Goal: Communication & Community: Answer question/provide support

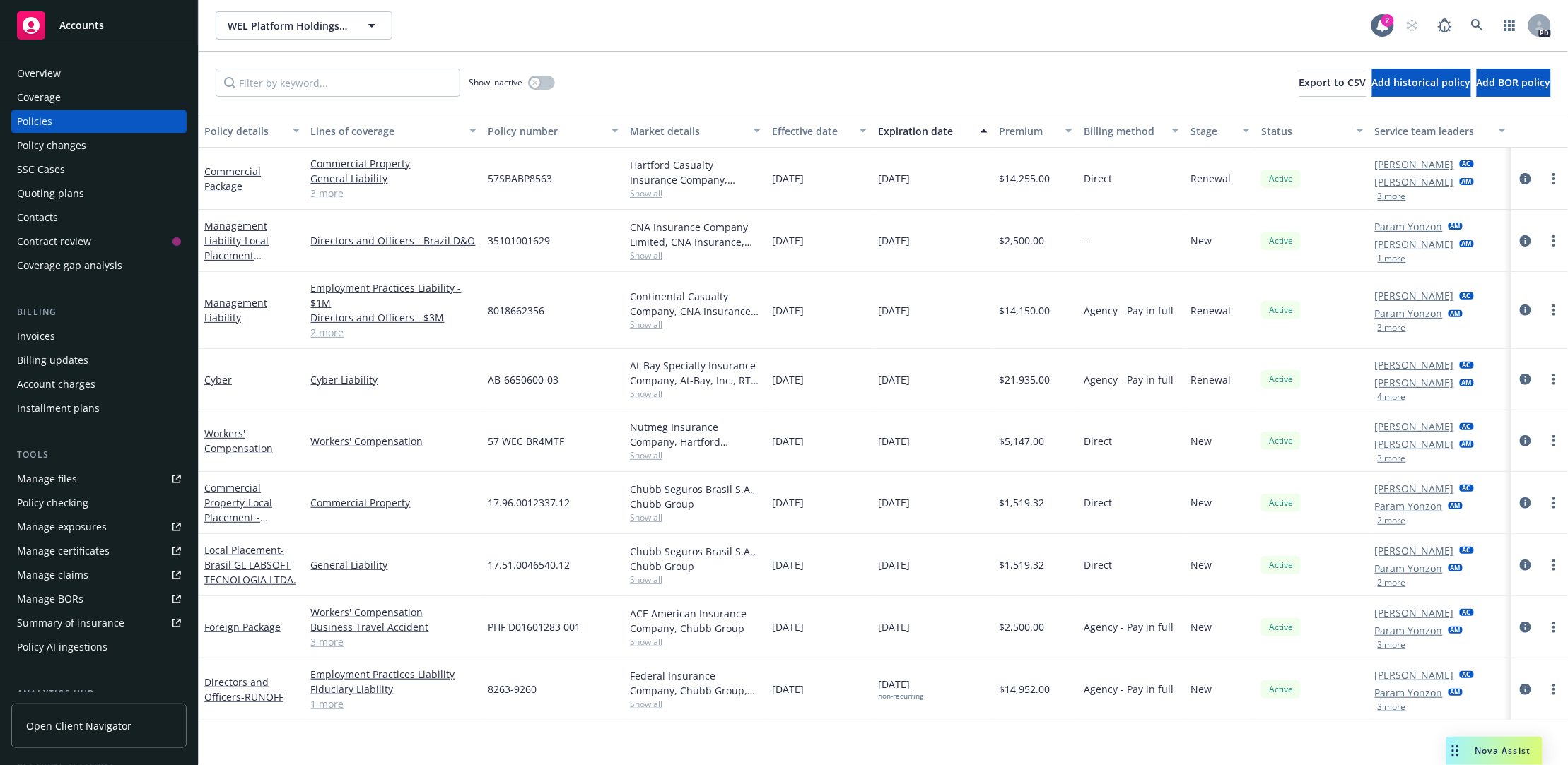
click at [746, 16] on div "WEL Platform Holdings, L.P. WEL Platform Holdings, L.P." at bounding box center [793, 25] width 1156 height 28
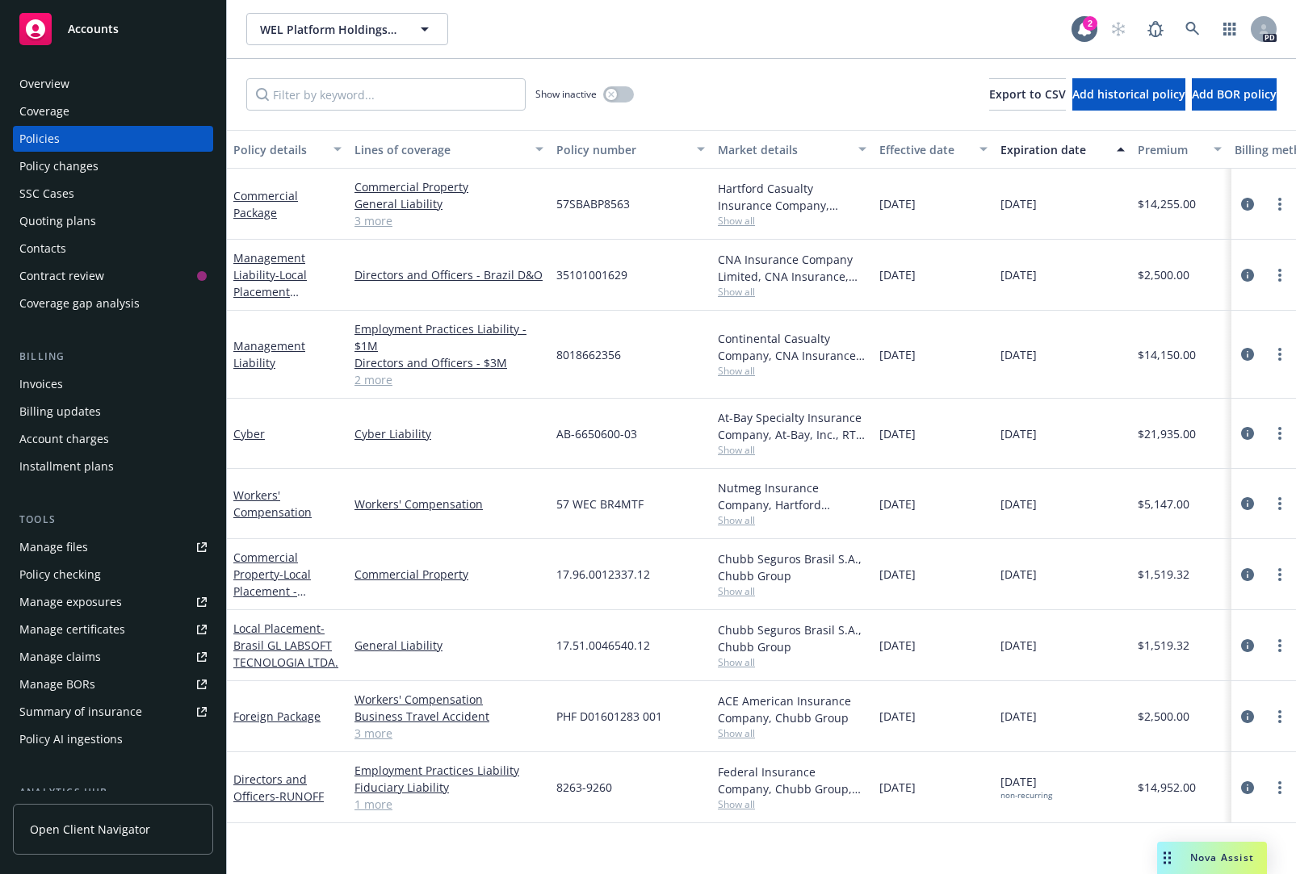
click at [604, 24] on div "WEL Platform Holdings, L.P. WEL Platform Holdings, L.P." at bounding box center [658, 29] width 825 height 32
click at [712, 0] on html "Accounts Overview Coverage Policies Policy changes SSC Cases Quoting plans Cont…" at bounding box center [648, 437] width 1296 height 874
click at [1216, 857] on span "Nova Assist" at bounding box center [1222, 858] width 64 height 14
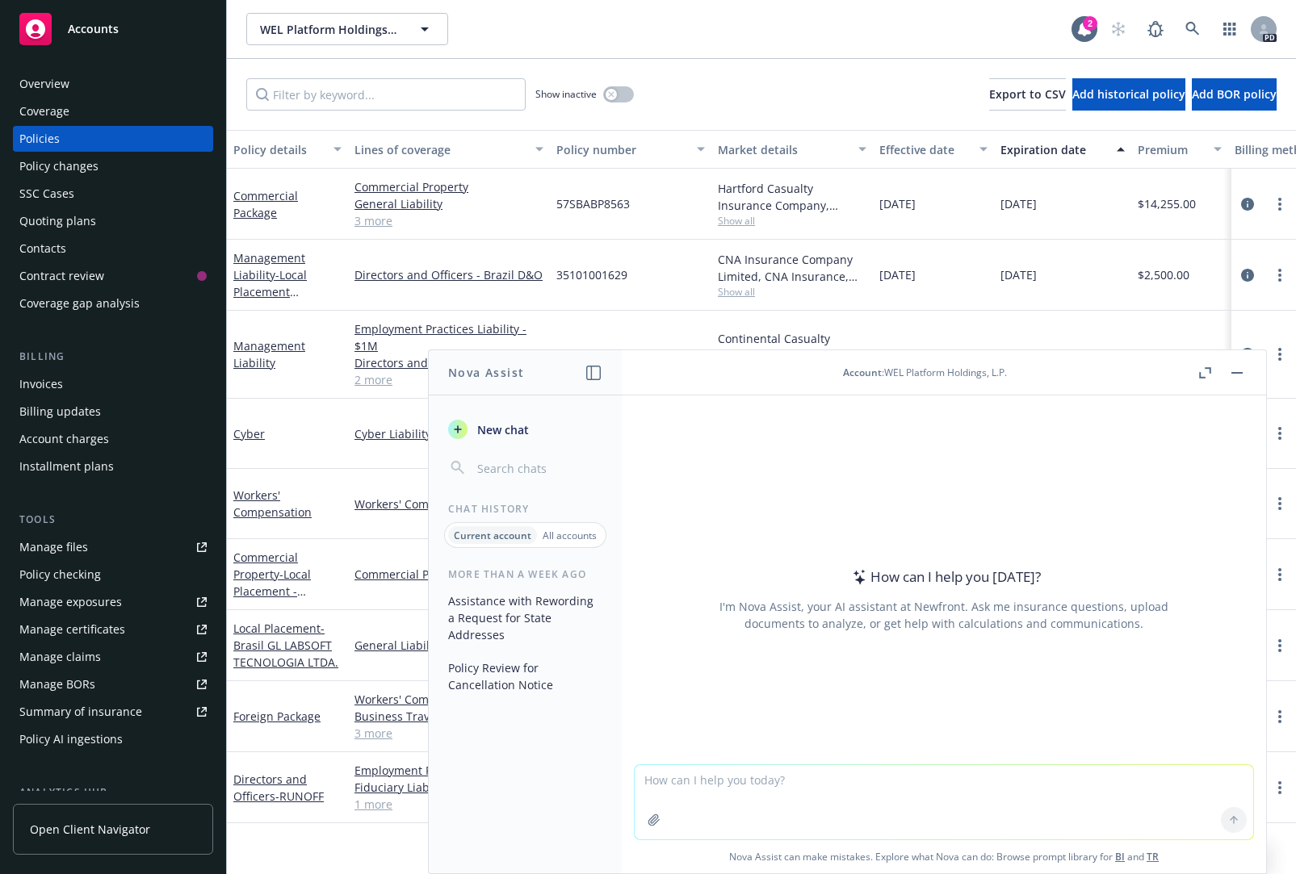
click at [882, 505] on div "How can I help you today? I'm Nova Assist, your AI assistant at Newfront. Ask m…" at bounding box center [944, 599] width 618 height 253
click at [780, 519] on div "How can I help you today? I'm Nova Assist, your AI assistant at Newfront. Ask m…" at bounding box center [944, 599] width 618 height 253
click at [1071, 364] on header "Account : WEL Platform Holdings, L.P." at bounding box center [944, 372] width 644 height 45
click at [679, 792] on textarea at bounding box center [944, 802] width 618 height 74
click at [673, 785] on textarea at bounding box center [944, 802] width 618 height 74
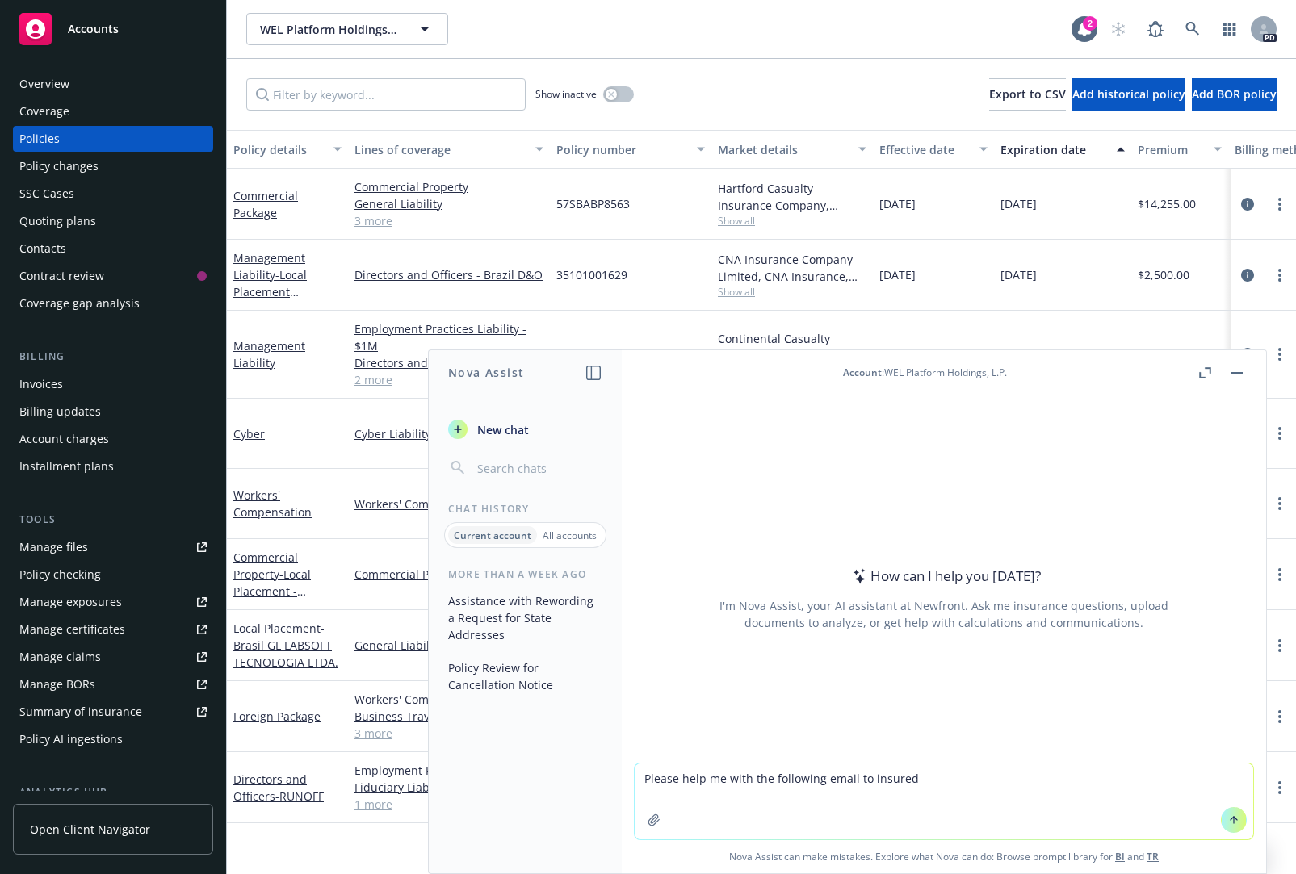
type textarea "Please help me with the following email to insured:"
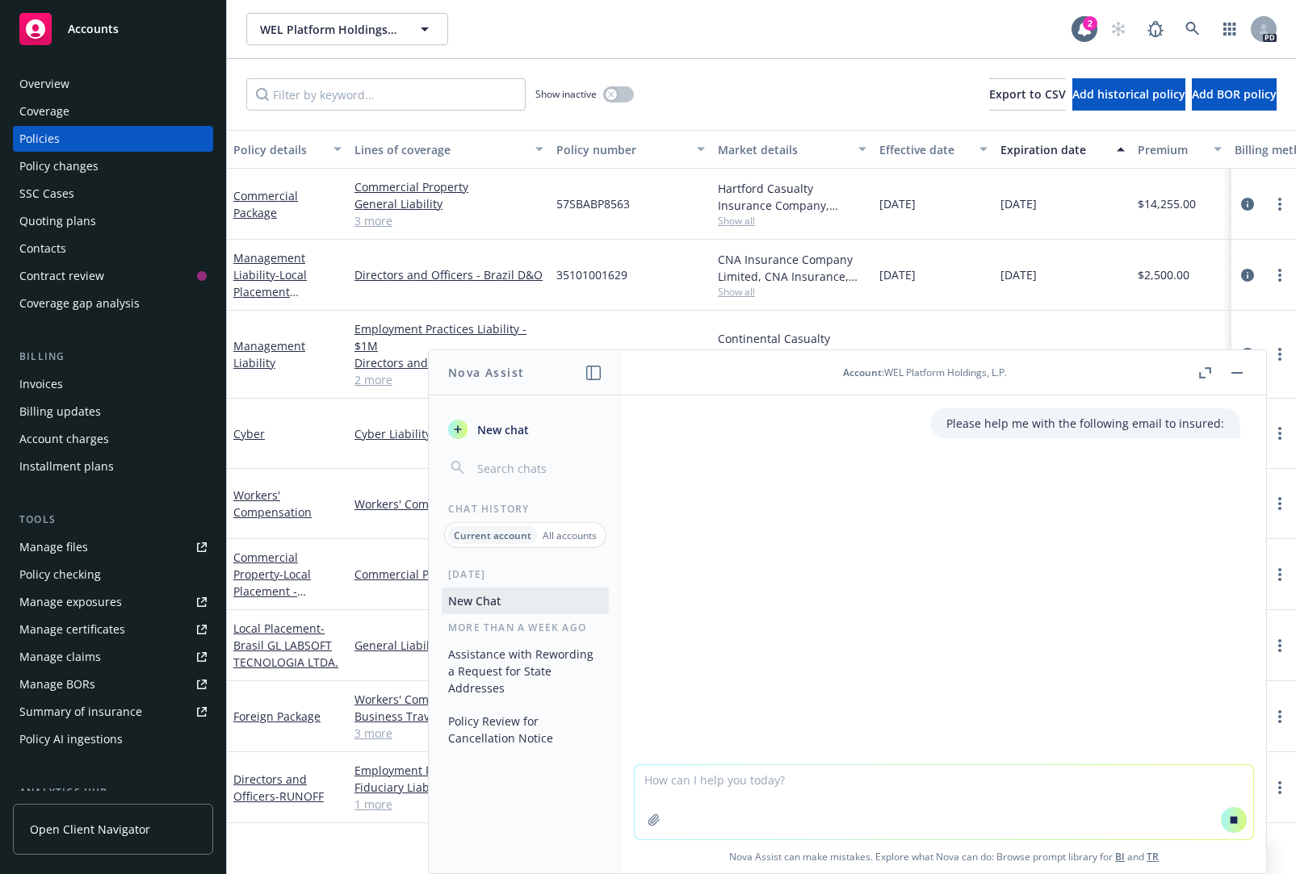
click at [673, 778] on textarea at bounding box center [944, 802] width 618 height 74
paste textarea "Apologize that I was unable to get on the call this morning, since Gay is hosti…"
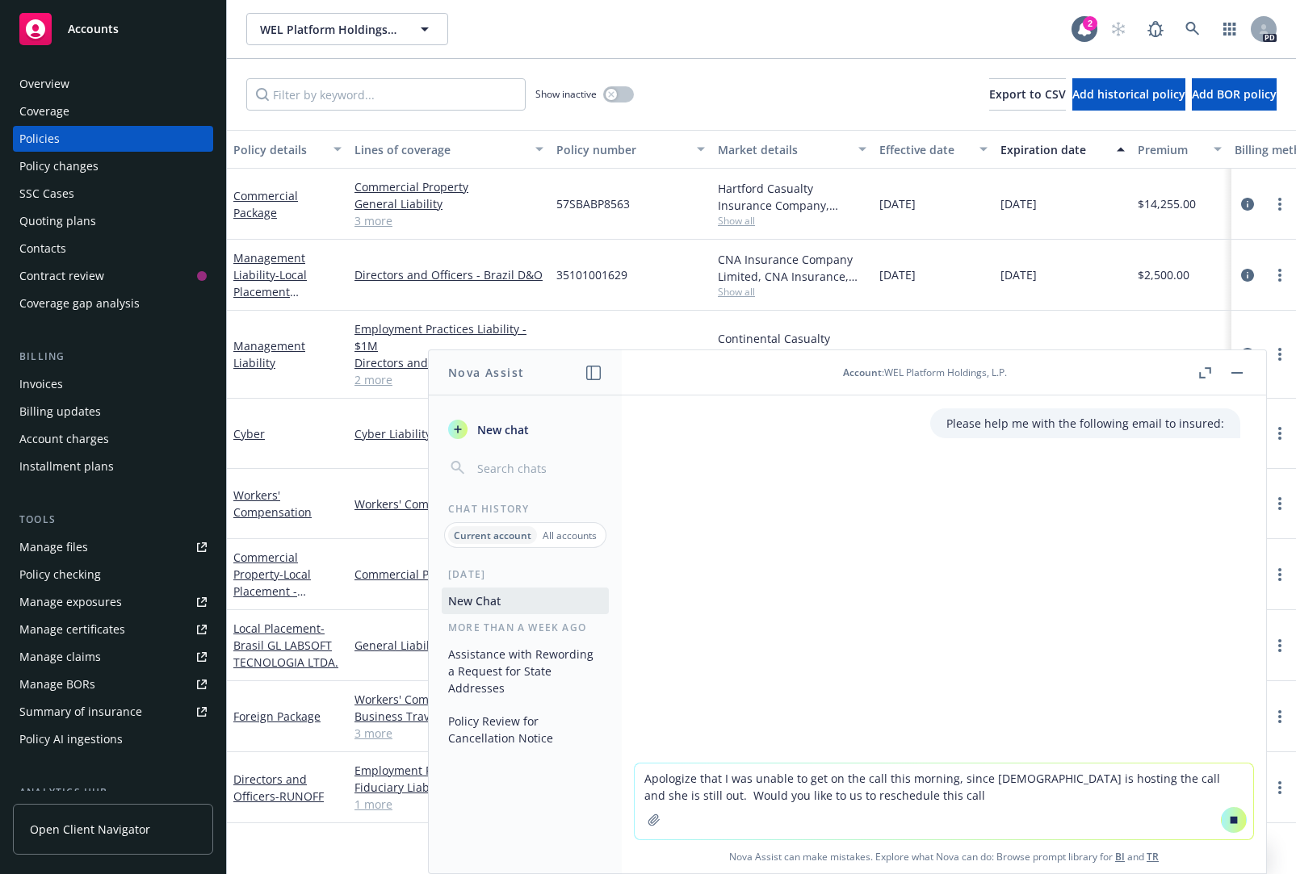
type textarea "Apologize that I was unable to get on the call this morning, since Gay is hosti…"
click at [1228, 819] on icon at bounding box center [1233, 820] width 11 height 11
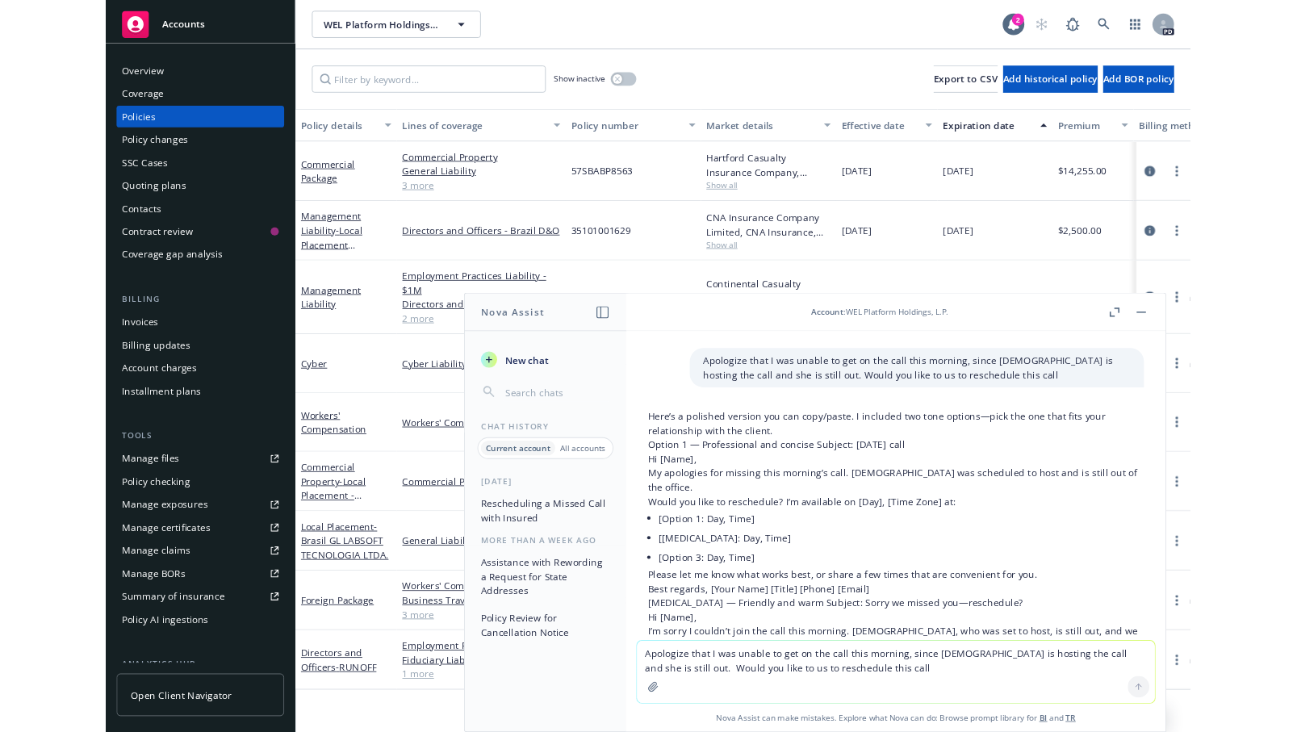
scroll to position [94, 0]
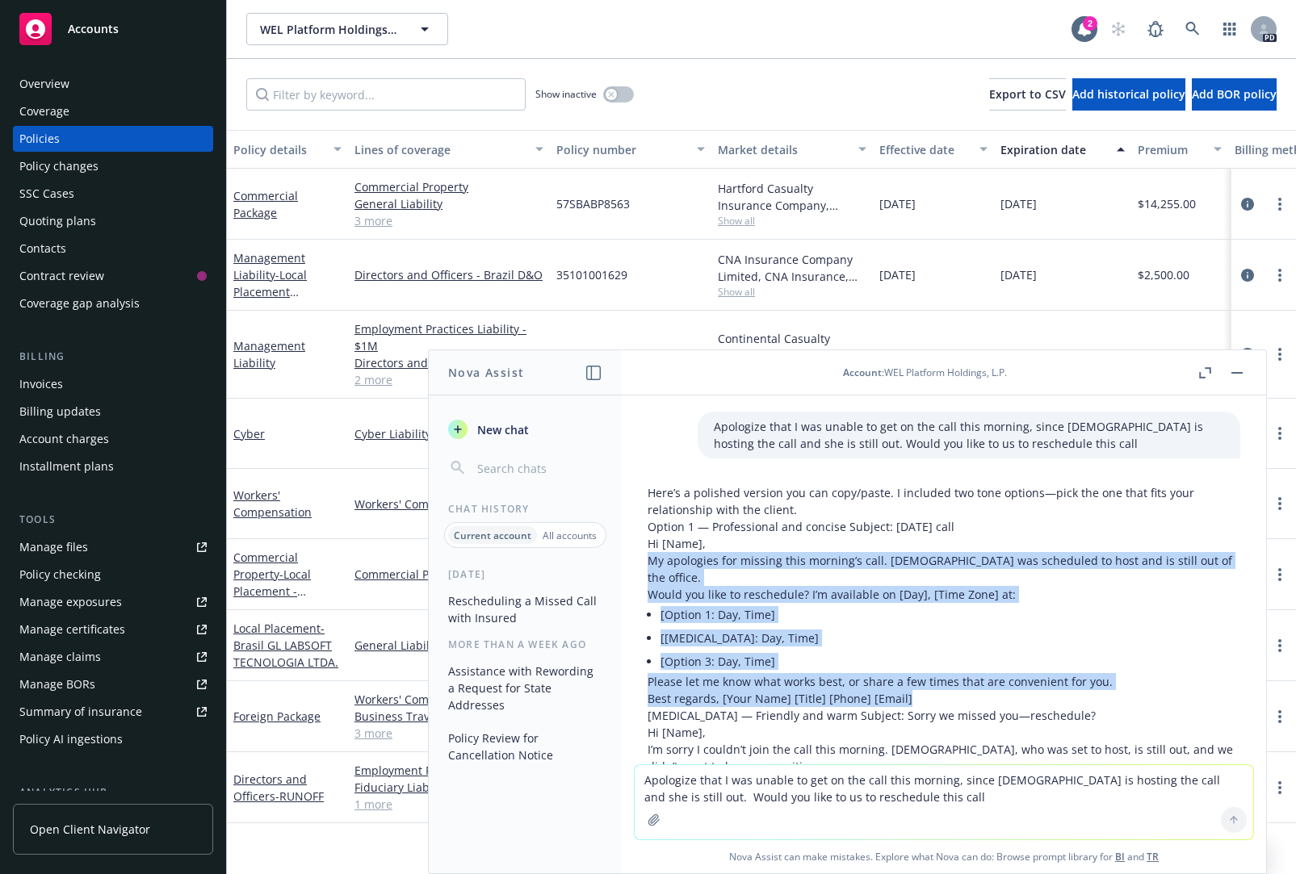
drag, startPoint x: 648, startPoint y: 557, endPoint x: 1091, endPoint y: 683, distance: 460.0
click at [1091, 683] on div "Here’s a polished version you can copy/paste. I included two tone options—pick …" at bounding box center [944, 698] width 593 height 429
copy div "My apologies for missing this morning’s call. Gay was scheduled to host and is …"
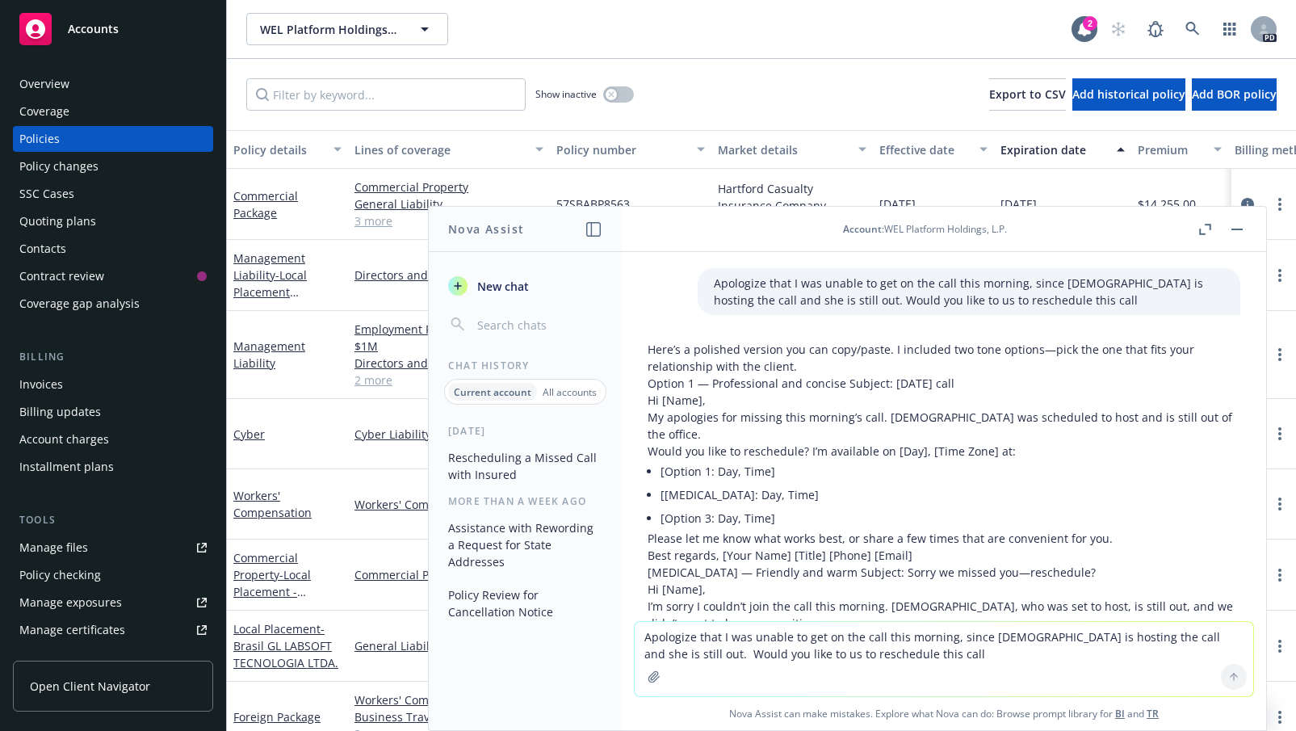
click at [720, 49] on div "WEL Platform Holdings, L.P. WEL Platform Holdings, L.P. 2 PD" at bounding box center [761, 29] width 1069 height 58
click at [81, 24] on span "Accounts" at bounding box center [93, 29] width 51 height 13
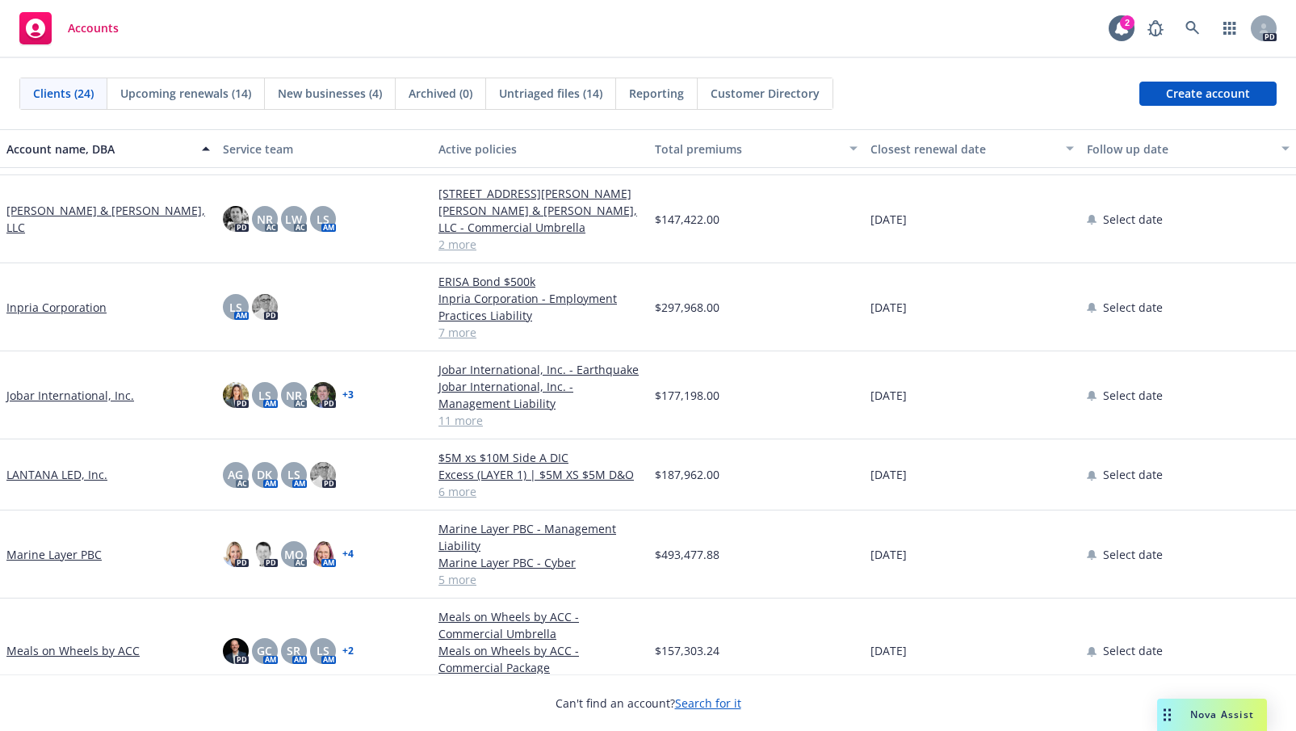
scroll to position [507, 0]
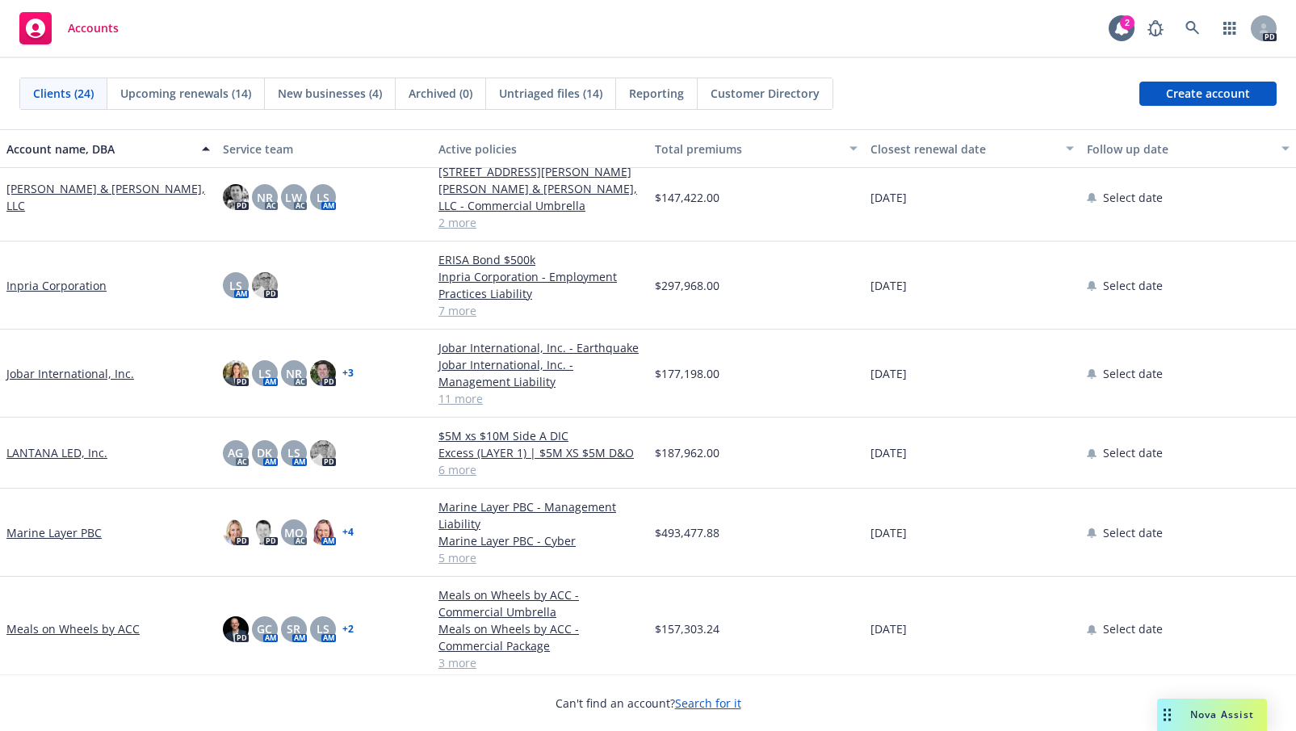
click at [43, 448] on link "LANTANA LED, Inc." at bounding box center [56, 452] width 101 height 17
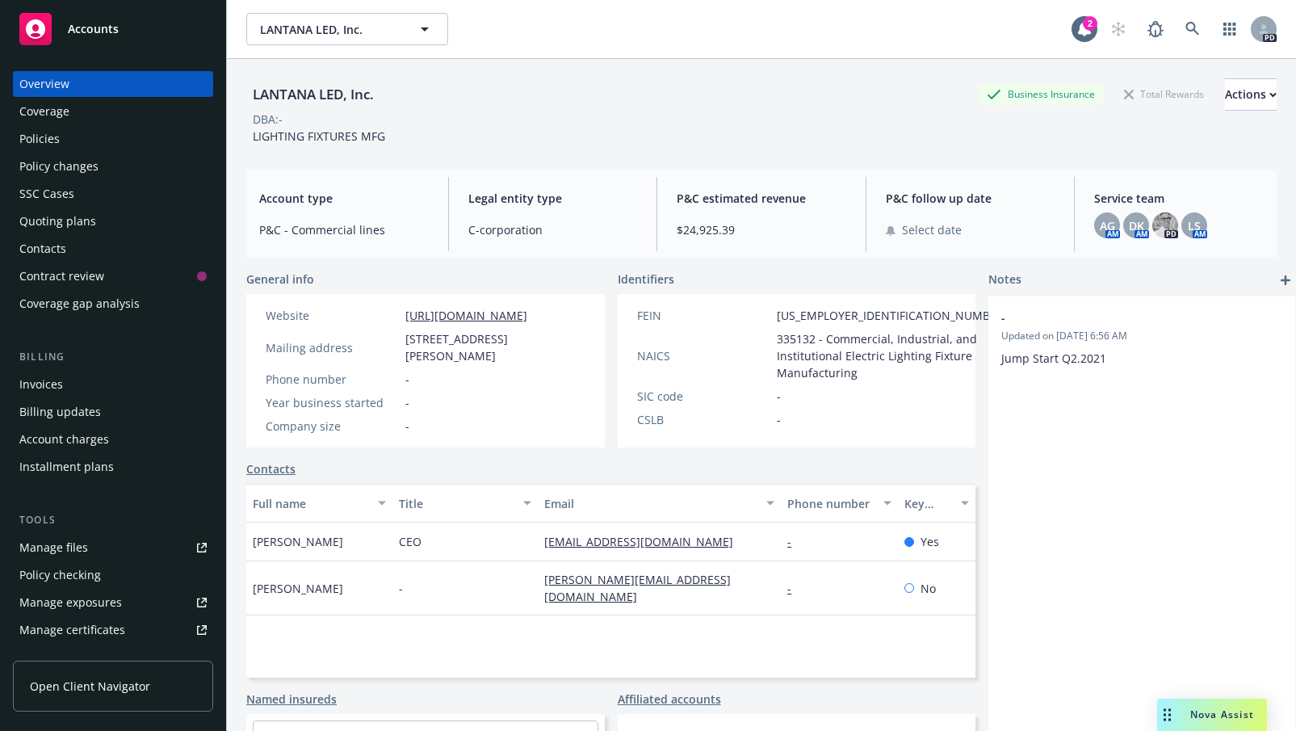
click at [41, 134] on div "Policies" at bounding box center [39, 139] width 40 height 26
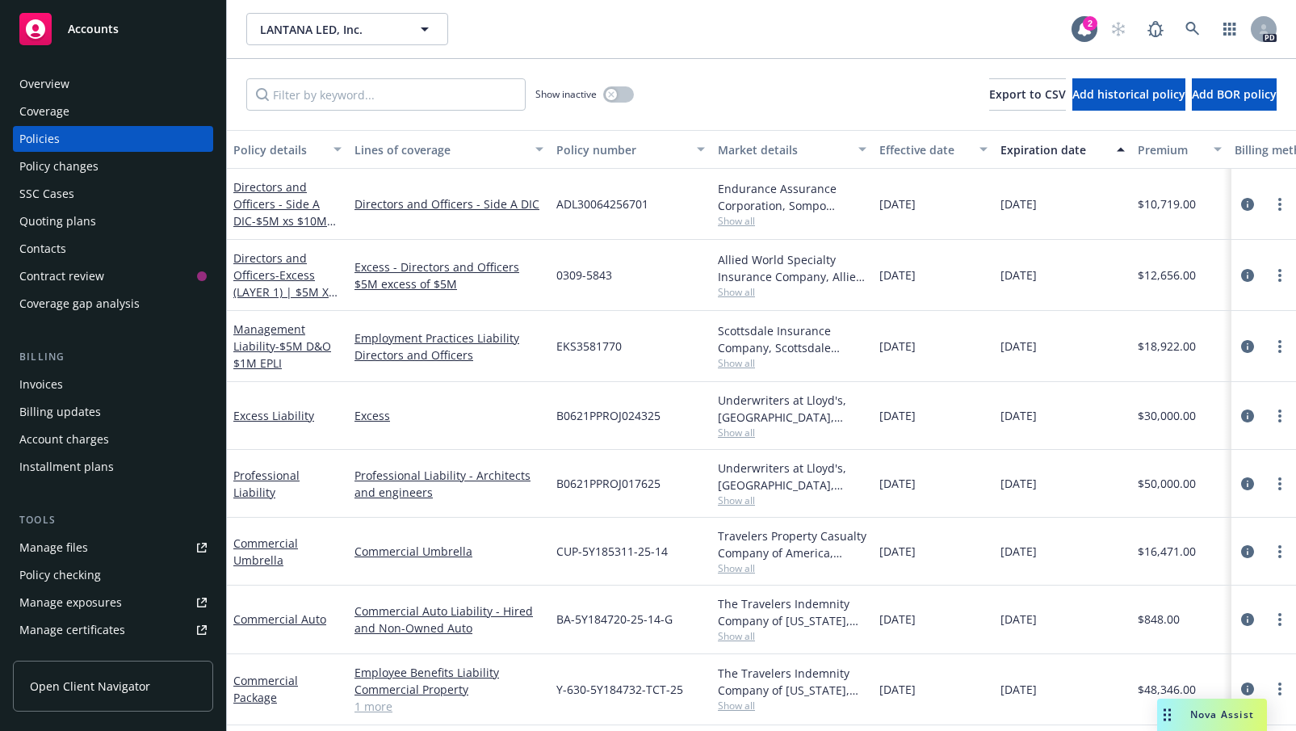
click at [98, 25] on span "Accounts" at bounding box center [93, 29] width 51 height 13
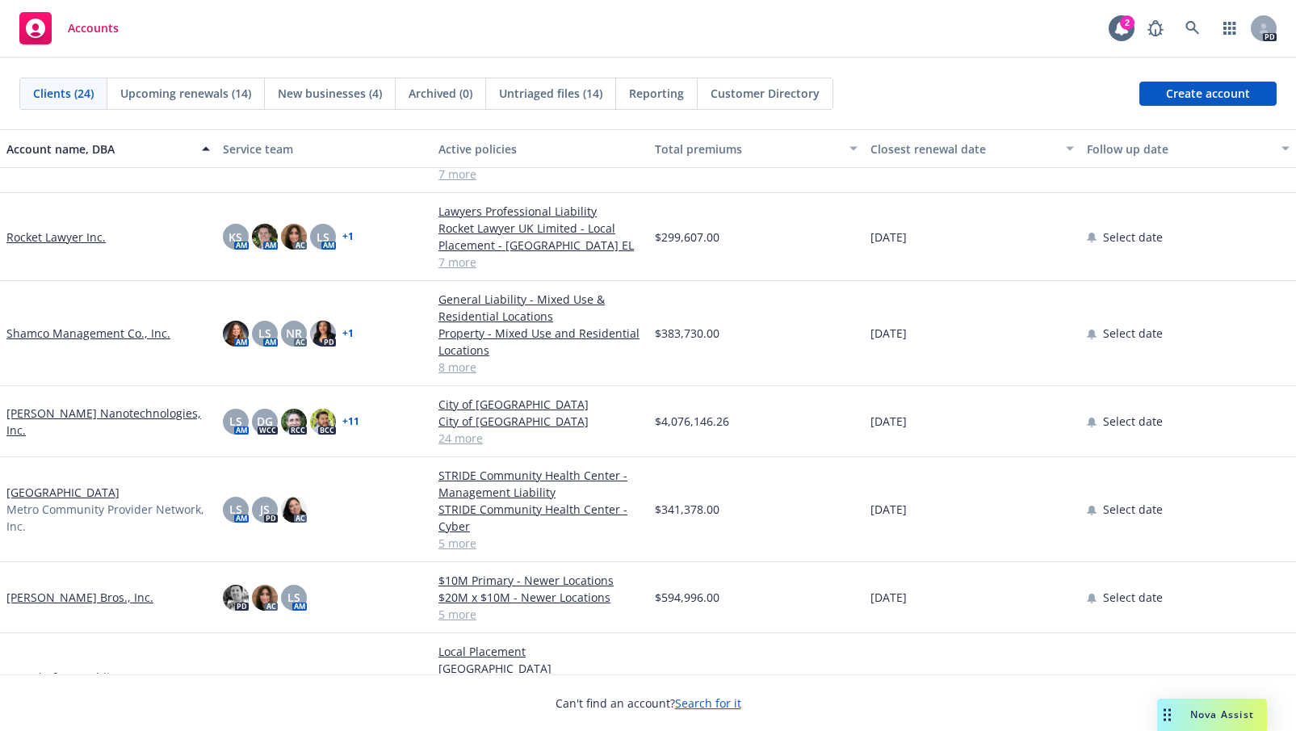
scroll to position [1191, 0]
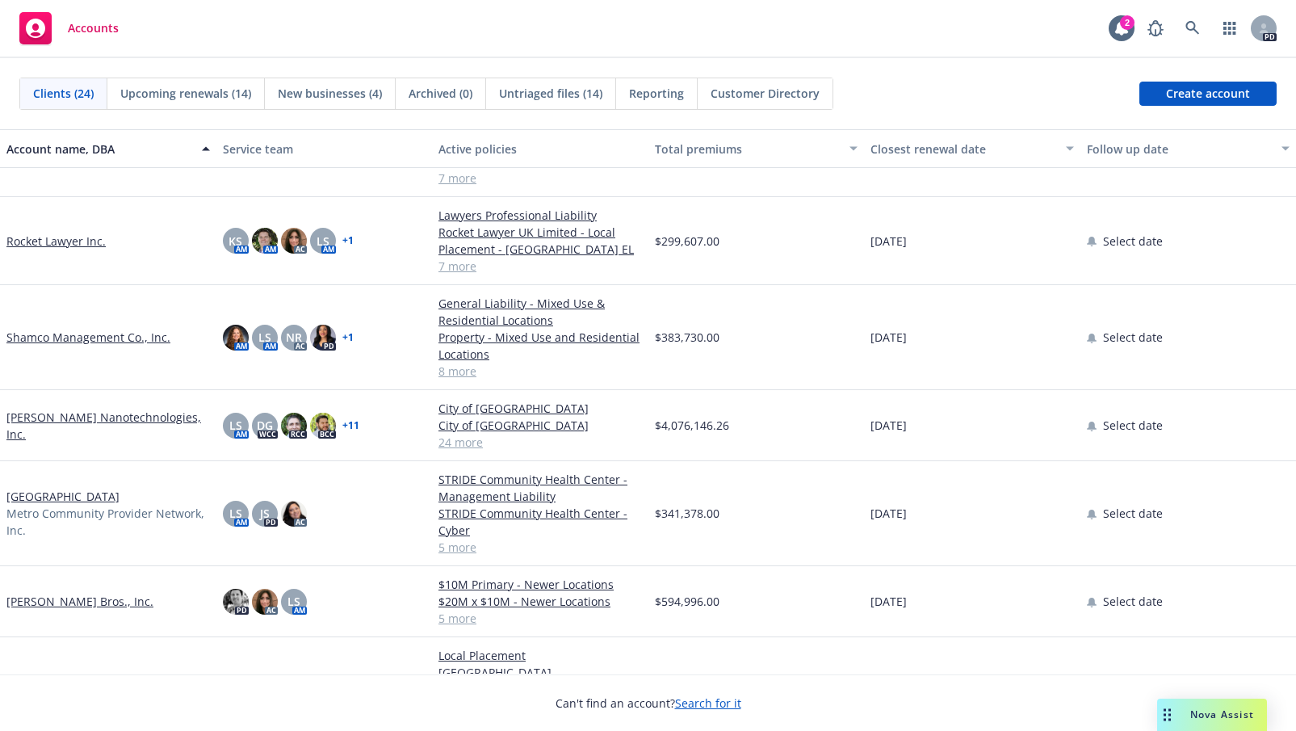
click at [204, 86] on span "Upcoming renewals (14)" at bounding box center [185, 93] width 131 height 17
